Goal: Task Accomplishment & Management: Use online tool/utility

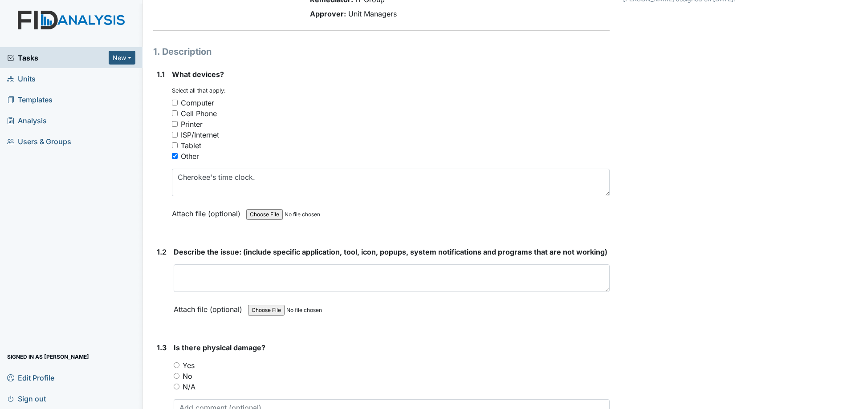
scroll to position [89, 0]
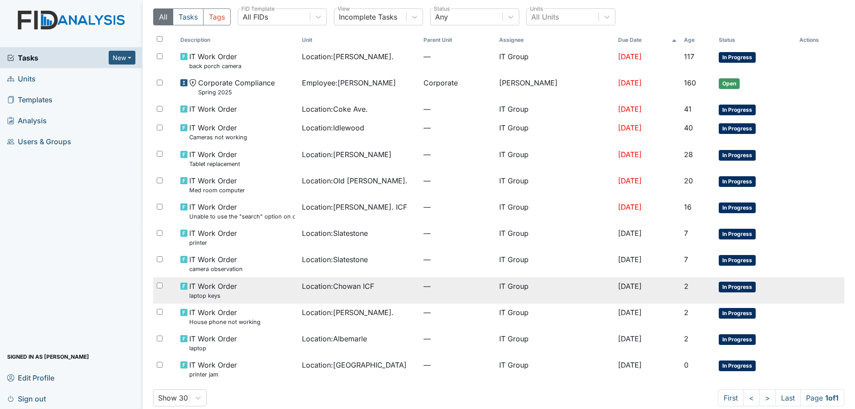
scroll to position [38, 0]
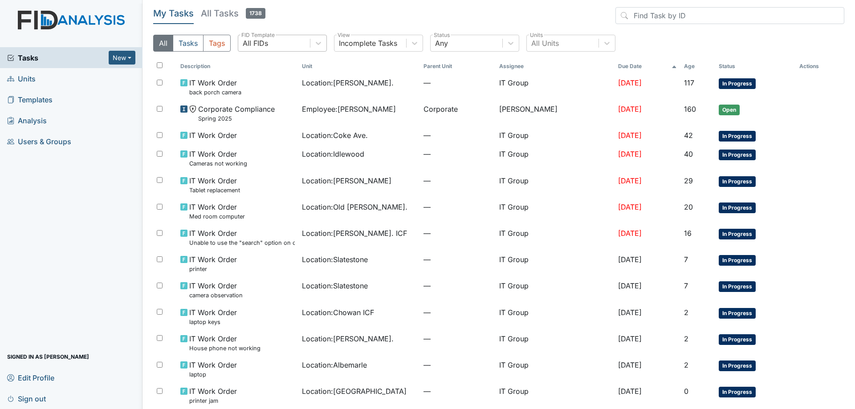
click at [309, 44] on div "All FIDs" at bounding box center [274, 43] width 72 height 16
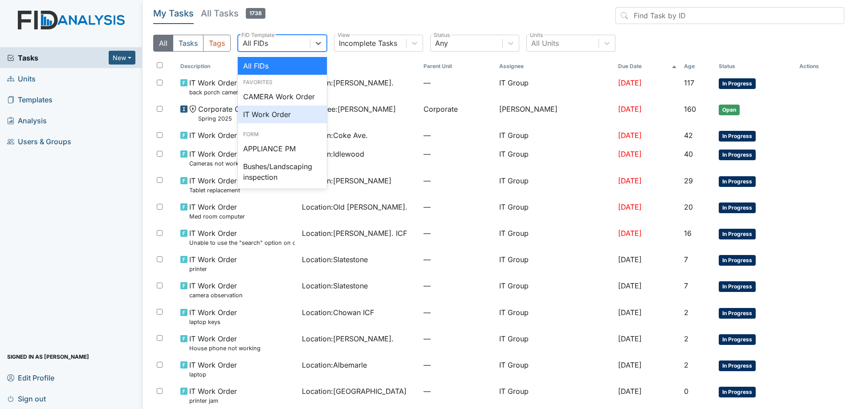
click at [287, 110] on div "IT Work Order" at bounding box center [282, 115] width 89 height 18
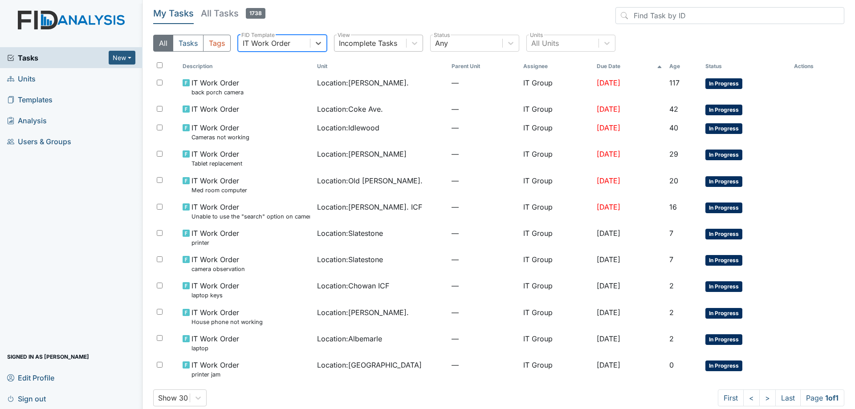
click at [374, 45] on div "Incomplete Tasks" at bounding box center [368, 43] width 58 height 11
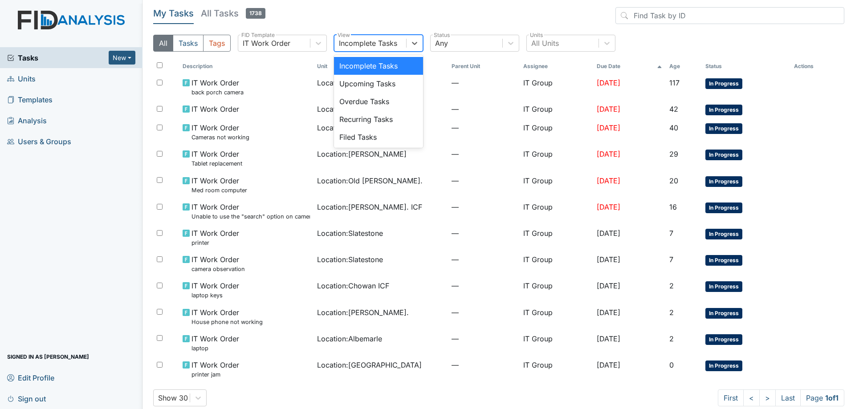
click at [374, 45] on div "Incomplete Tasks" at bounding box center [368, 43] width 58 height 11
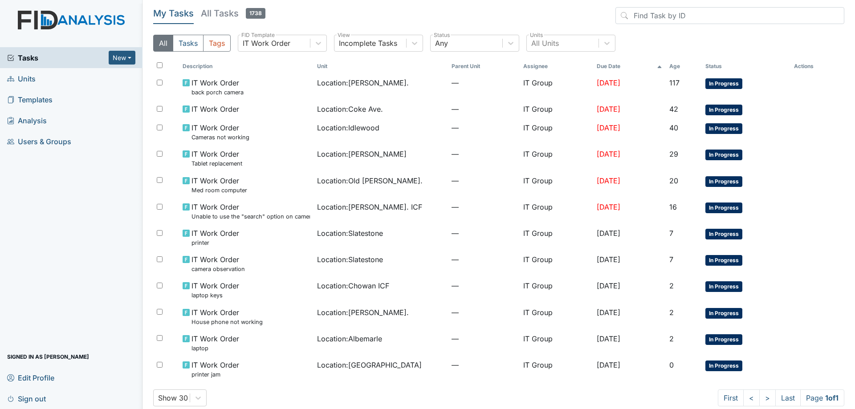
click at [221, 15] on h5 "All Tasks 1738" at bounding box center [233, 13] width 65 height 12
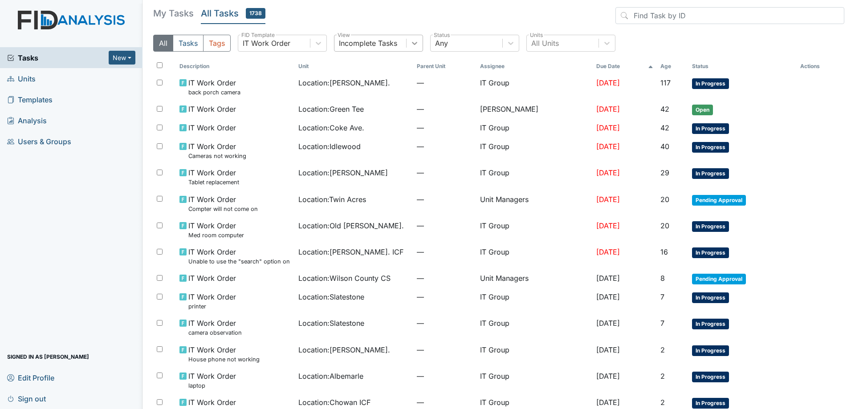
click at [407, 49] on div at bounding box center [415, 43] width 16 height 16
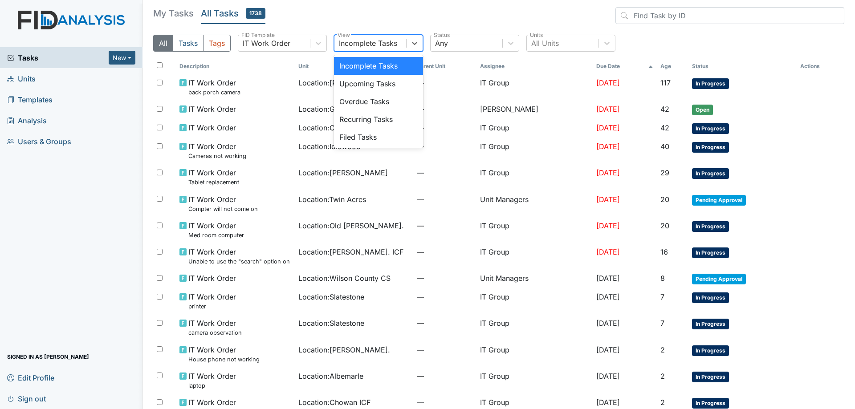
click at [400, 46] on div "Incomplete Tasks" at bounding box center [370, 43] width 72 height 16
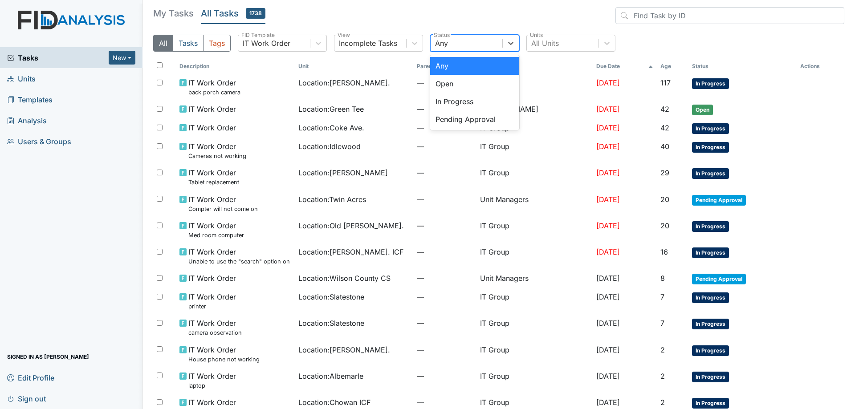
click at [490, 47] on div "Any" at bounding box center [467, 43] width 72 height 16
click at [466, 83] on div "Open" at bounding box center [474, 84] width 89 height 18
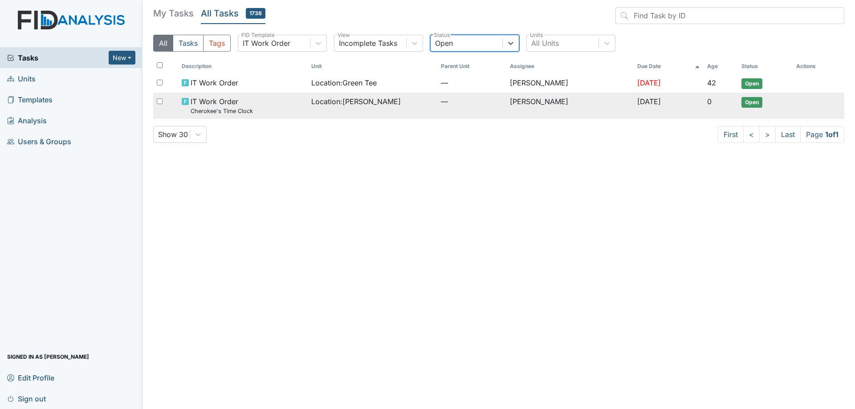
click at [358, 106] on span "Location : Leland DP" at bounding box center [355, 101] width 89 height 11
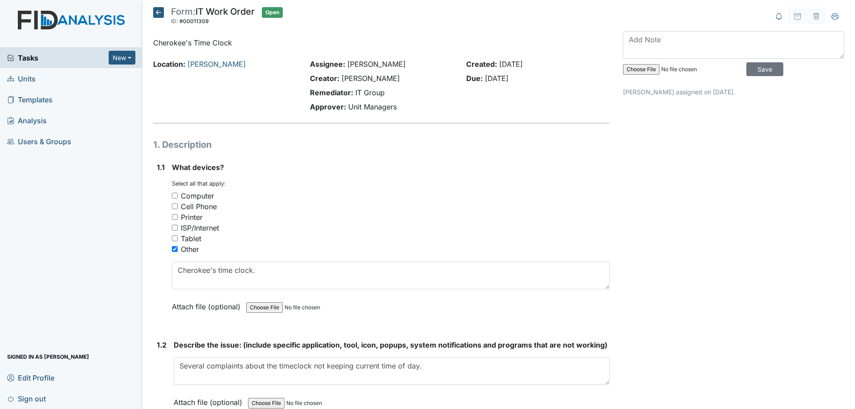
click at [160, 14] on icon at bounding box center [158, 12] width 11 height 11
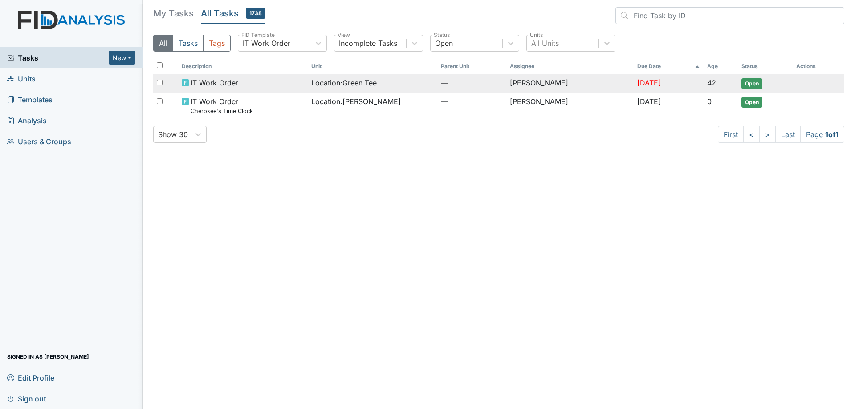
click at [280, 88] on div "IT Work Order" at bounding box center [243, 82] width 122 height 11
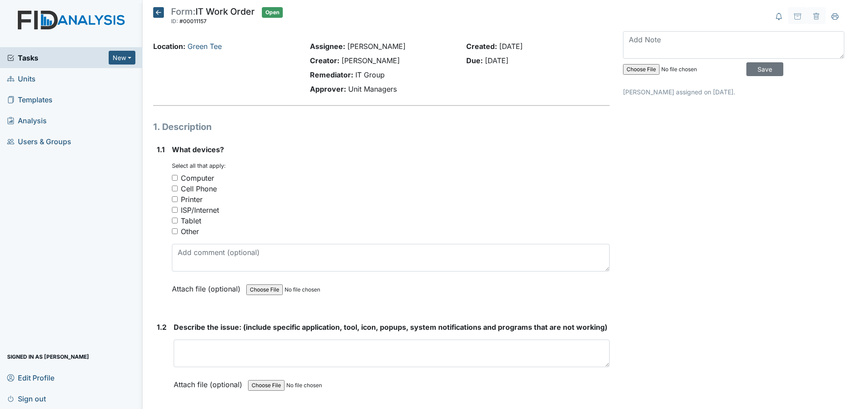
click at [158, 14] on icon at bounding box center [158, 12] width 11 height 11
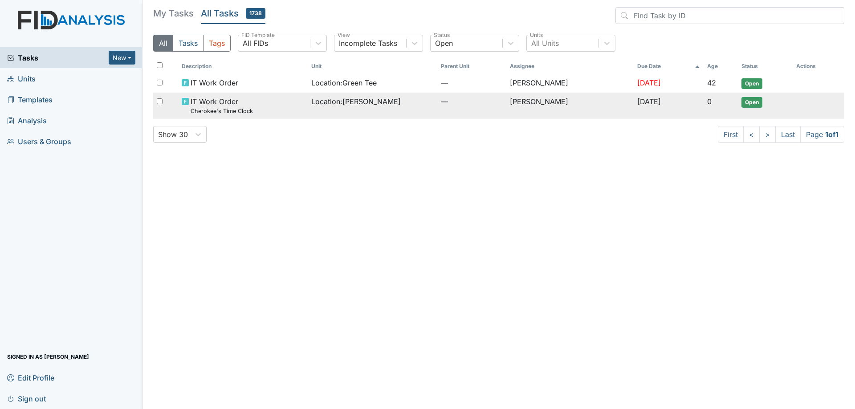
click at [323, 105] on span "Location : [PERSON_NAME]" at bounding box center [355, 101] width 89 height 11
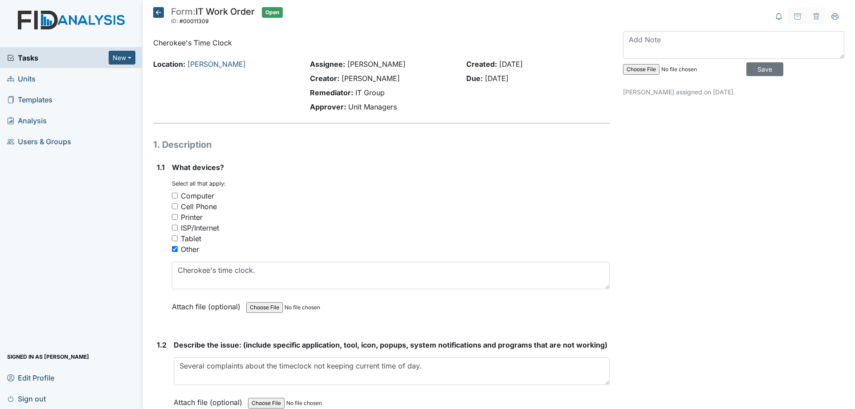
click at [162, 15] on icon at bounding box center [158, 12] width 11 height 11
